Goal: Task Accomplishment & Management: Use online tool/utility

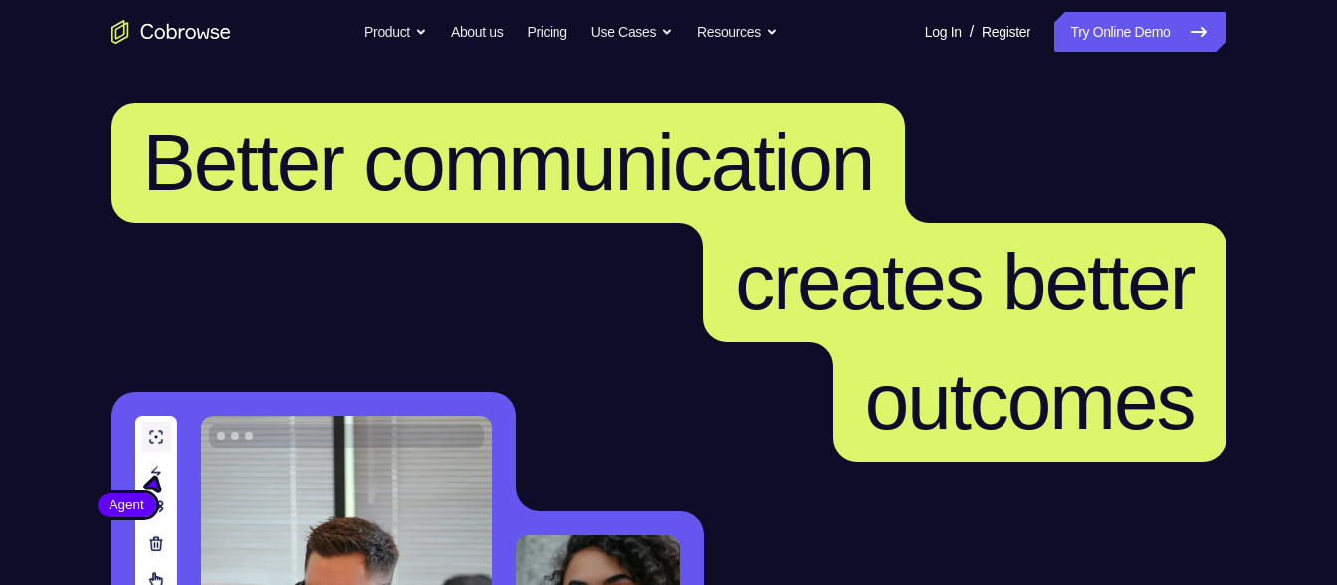
click at [1089, 34] on link "Try Online Demo" at bounding box center [1139, 32] width 171 height 40
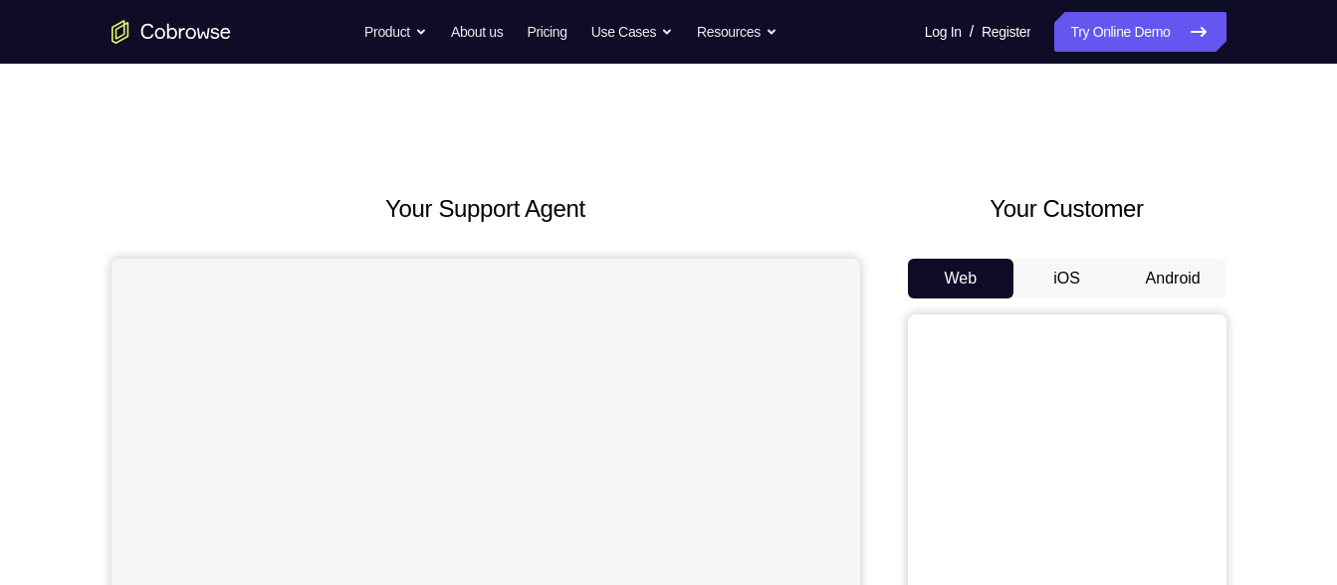
click at [1153, 291] on button "Android" at bounding box center [1173, 279] width 107 height 40
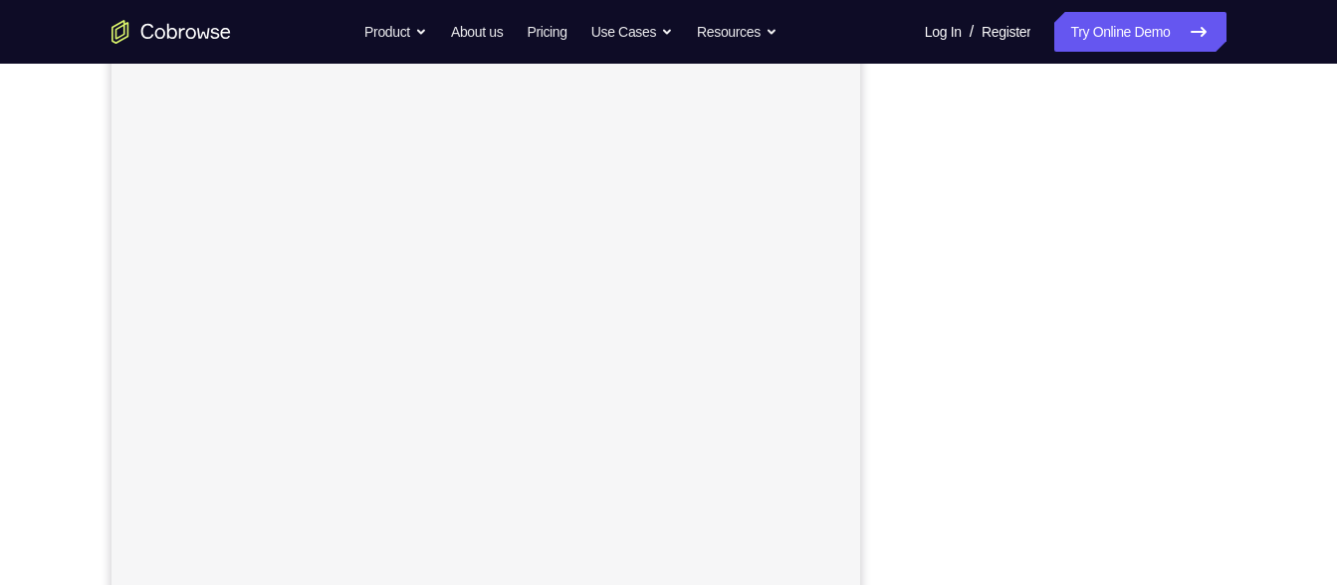
scroll to position [300, 0]
